Goal: Task Accomplishment & Management: Manage account settings

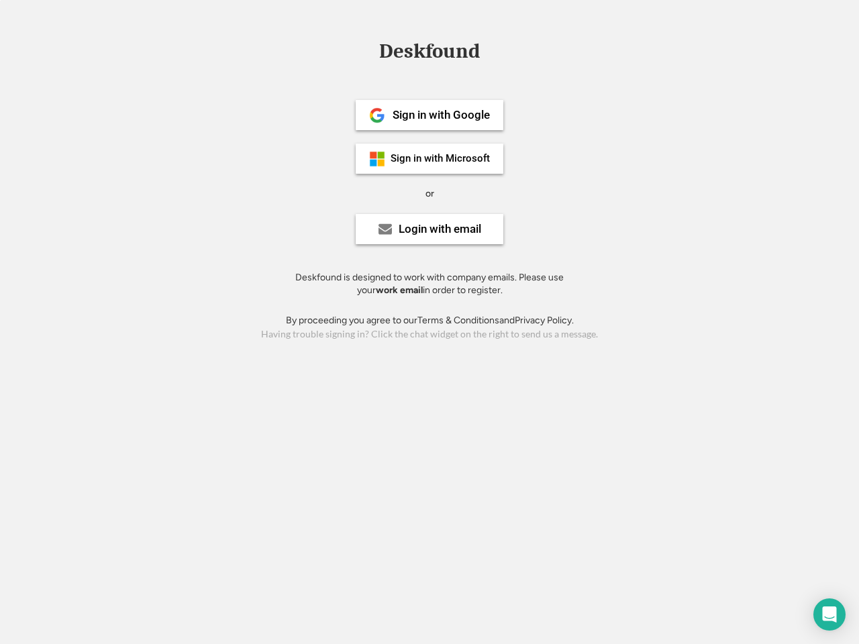
click at [429, 192] on div "or" at bounding box center [429, 193] width 9 height 13
click at [429, 54] on div "Deskfound" at bounding box center [429, 51] width 114 height 21
click at [367, 50] on div "Deskfound" at bounding box center [429, 53] width 859 height 25
click at [429, 54] on div "Deskfound" at bounding box center [429, 51] width 114 height 21
click at [429, 193] on div "or" at bounding box center [429, 193] width 9 height 13
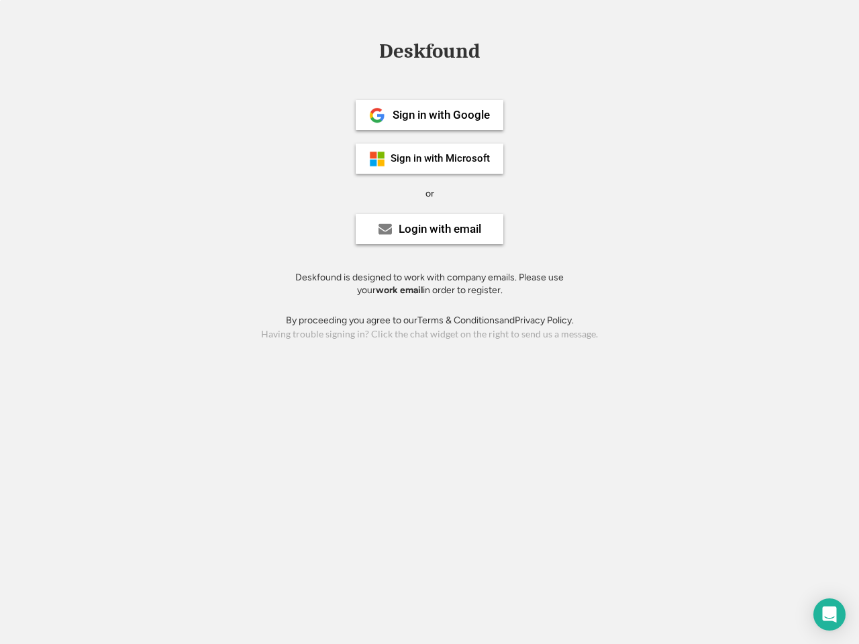
click at [429, 115] on div "Sign in with Google" at bounding box center [441, 114] width 97 height 11
click at [441, 115] on div "Sign in with Google" at bounding box center [441, 114] width 97 height 11
click at [377, 115] on img at bounding box center [377, 115] width 16 height 16
click at [429, 158] on div "Sign in with Microsoft" at bounding box center [440, 159] width 99 height 10
click at [441, 158] on div "Sign in with Microsoft" at bounding box center [440, 159] width 99 height 10
